Goal: Find contact information: Find contact information

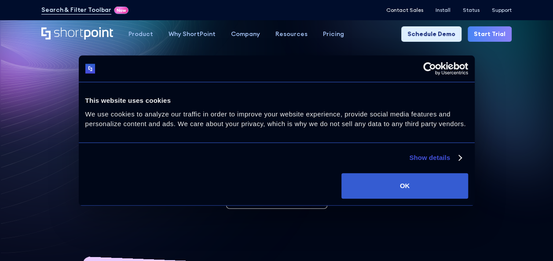
drag, startPoint x: 403, startPoint y: 5, endPoint x: 402, endPoint y: 11, distance: 5.4
click at [403, 5] on div "Search & Filter Toolbar -722 Days -21 Hours -48 Minutes -13 Seconds Until Launc…" at bounding box center [276, 10] width 470 height 11
click at [402, 11] on p "Contact Sales" at bounding box center [404, 10] width 37 height 6
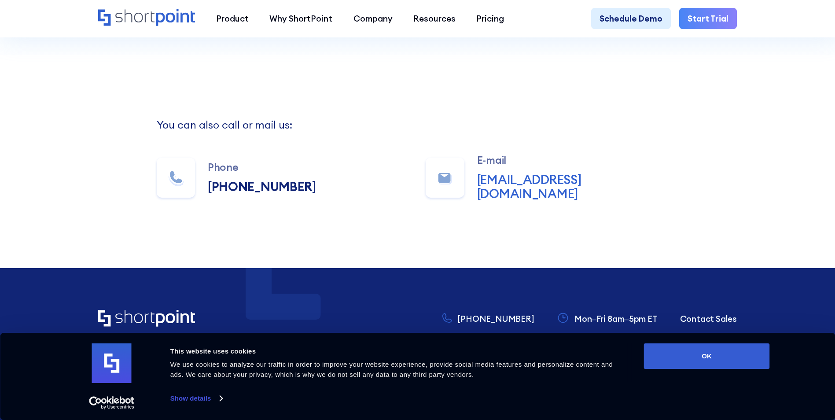
scroll to position [660, 0]
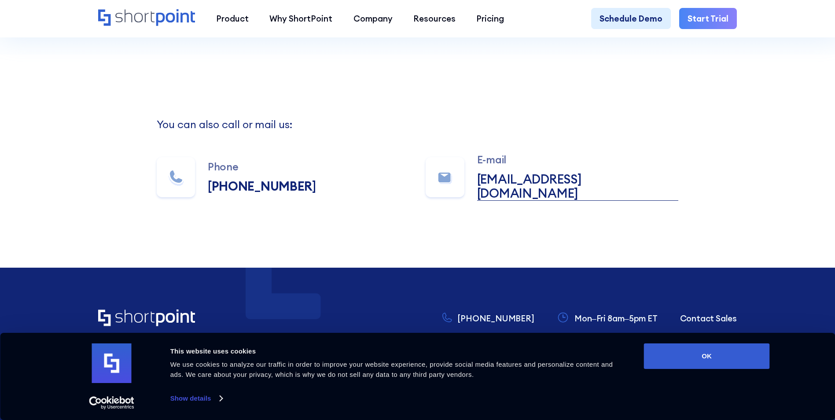
click at [533, 188] on link "[EMAIL_ADDRESS][DOMAIN_NAME]" at bounding box center [578, 186] width 202 height 29
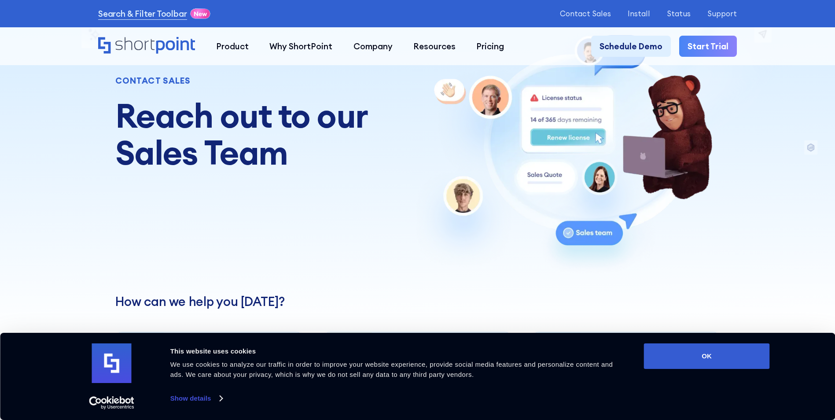
scroll to position [0, 0]
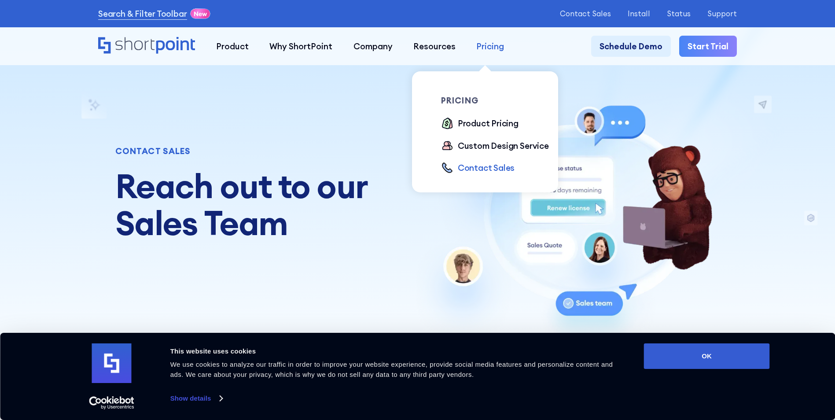
click at [484, 40] on div "Pricing" at bounding box center [490, 46] width 28 height 12
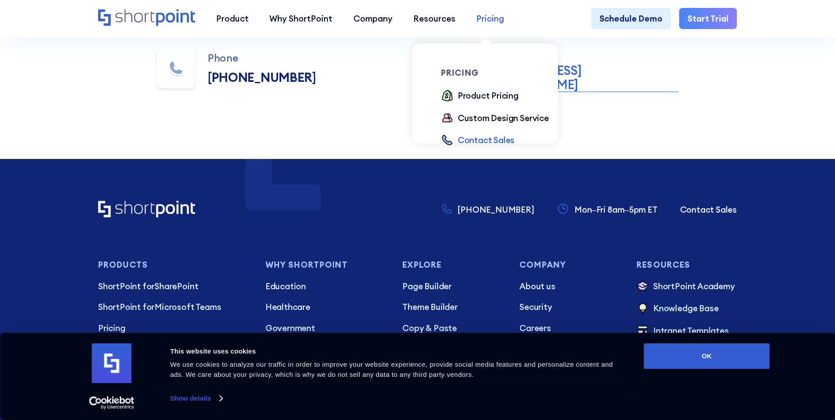
scroll to position [748, 0]
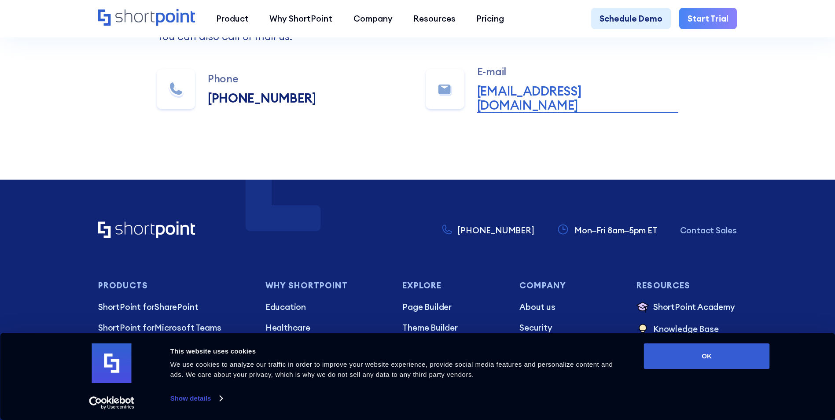
click at [553, 227] on p "Contact Sales" at bounding box center [708, 230] width 57 height 12
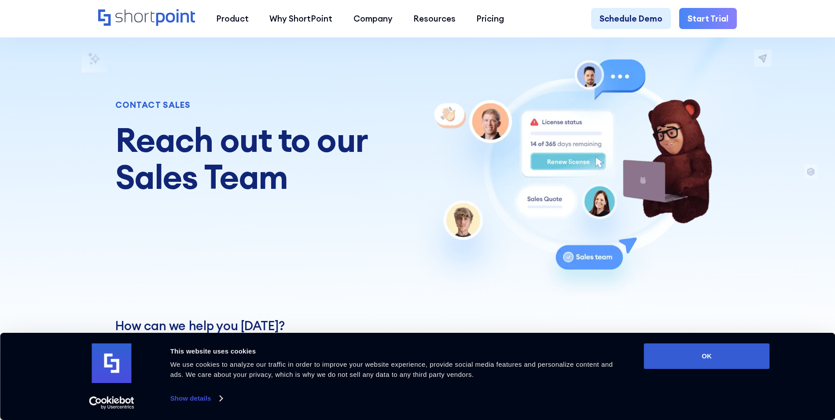
scroll to position [44, 0]
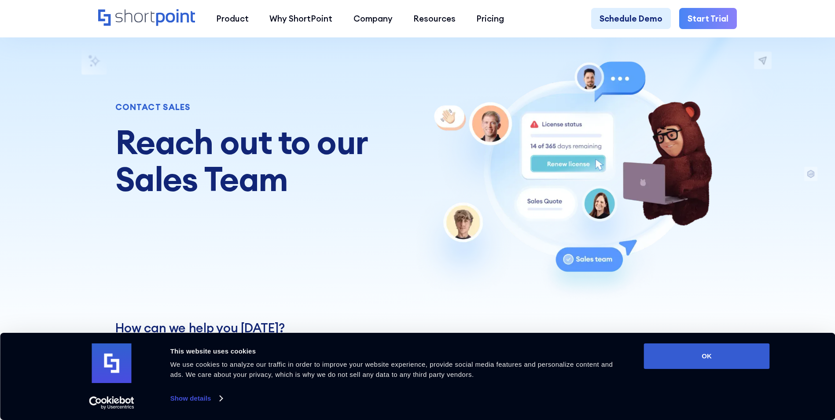
click at [542, 201] on img at bounding box center [583, 179] width 338 height 242
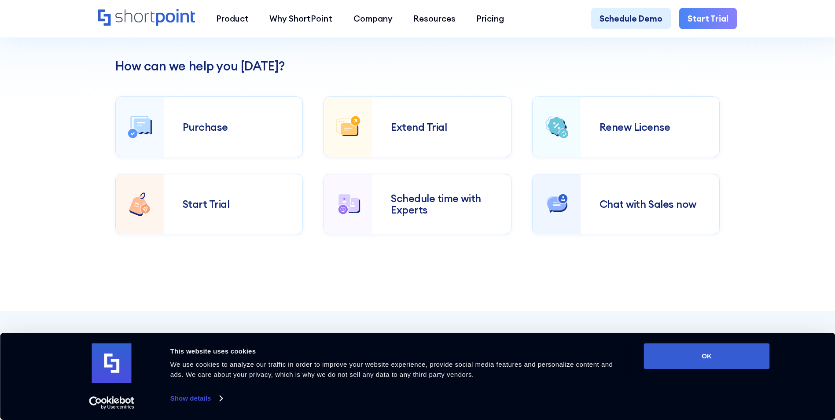
scroll to position [308, 0]
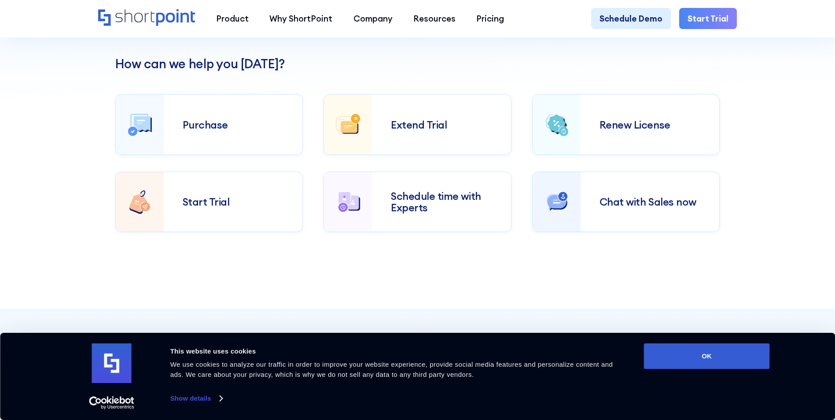
click at [609, 205] on div "Chat with Sales now" at bounding box center [649, 201] width 101 height 11
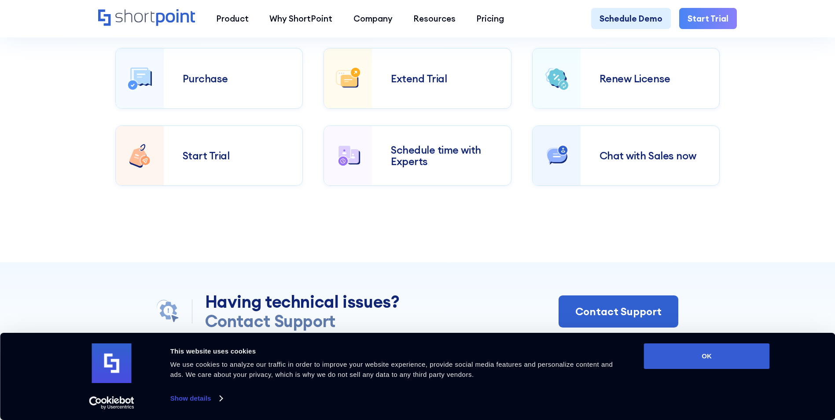
scroll to position [396, 0]
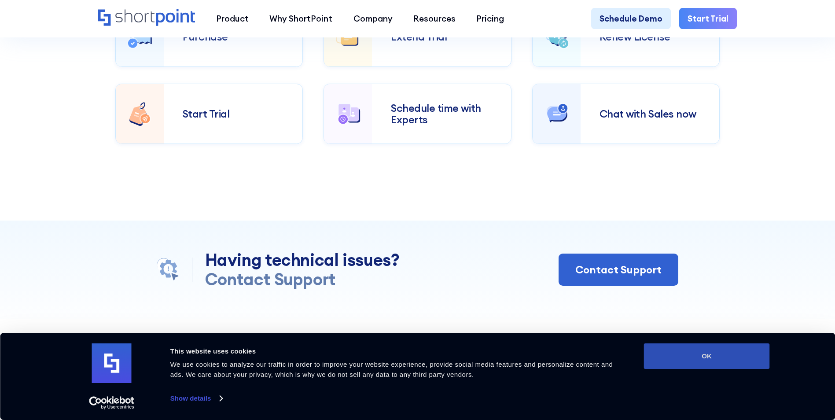
click at [697, 357] on button "OK" at bounding box center [707, 356] width 126 height 26
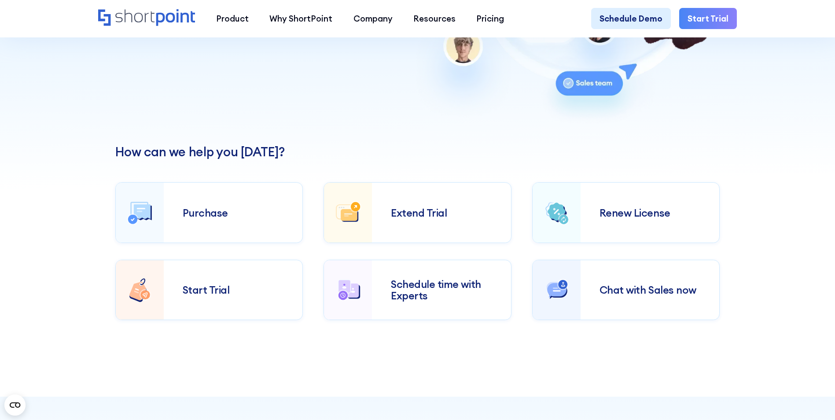
scroll to position [0, 0]
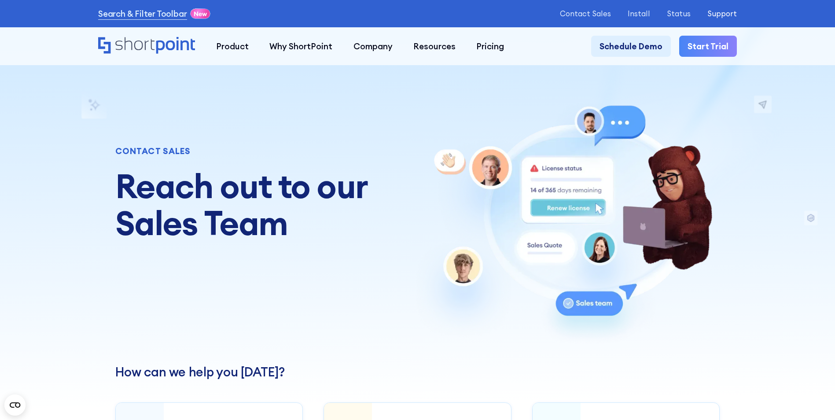
click at [731, 14] on p "Support" at bounding box center [721, 13] width 29 height 8
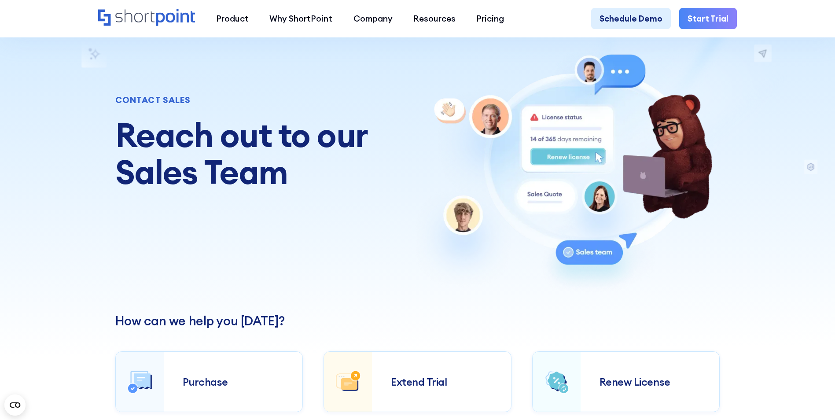
scroll to position [44, 0]
